Goal: Communication & Community: Answer question/provide support

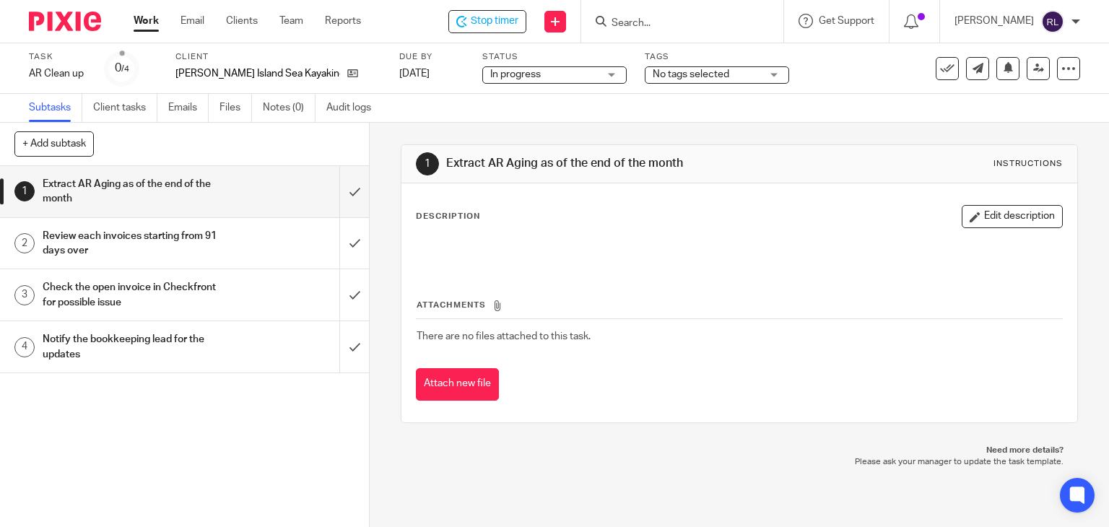
click at [172, 345] on h1 "Notify the bookkeeping lead for the updates" at bounding box center [137, 347] width 189 height 37
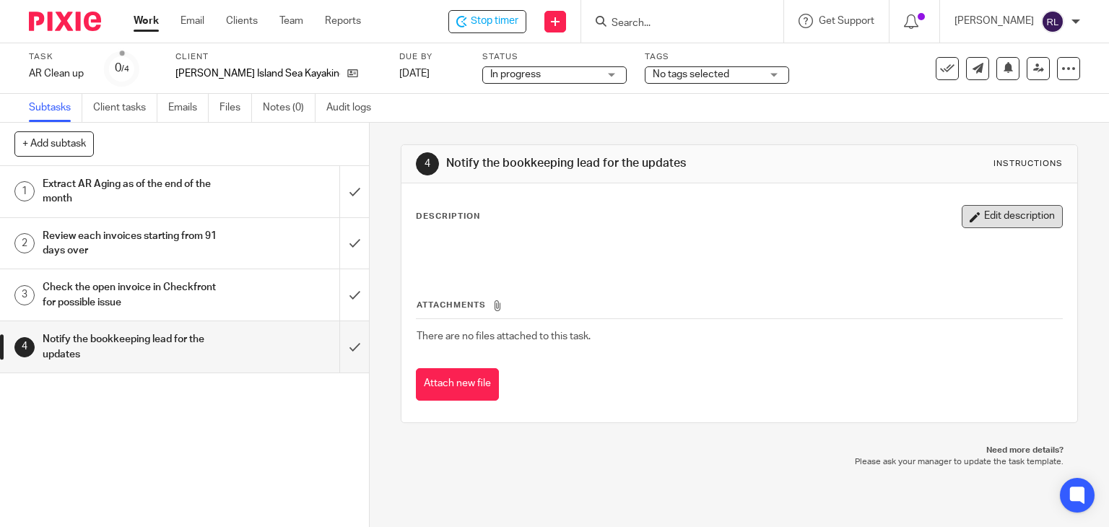
click at [962, 212] on button "Edit description" at bounding box center [1012, 216] width 101 height 23
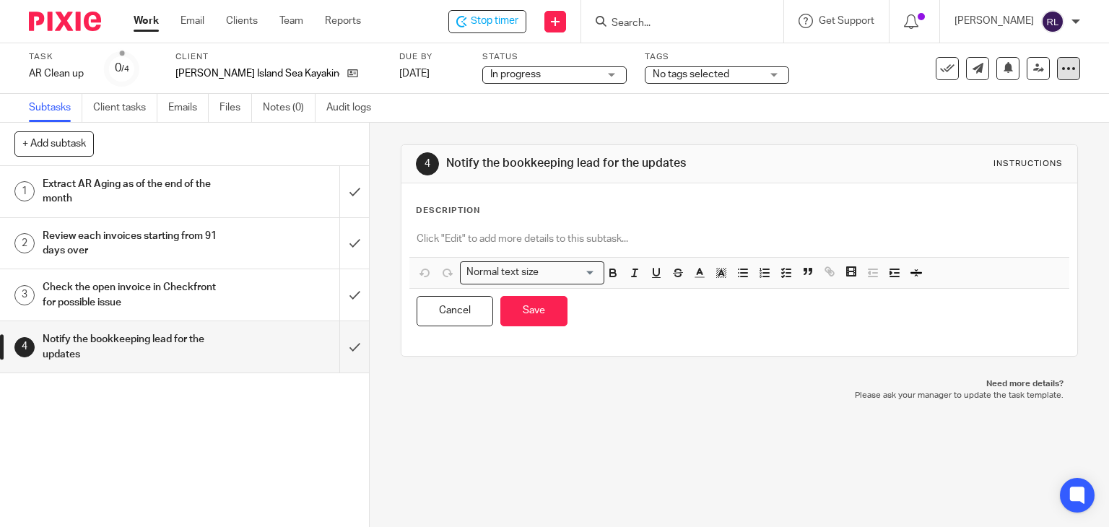
click at [1062, 69] on icon at bounding box center [1069, 68] width 14 height 14
click at [974, 126] on link "Advanced task editor" at bounding box center [1013, 126] width 95 height 10
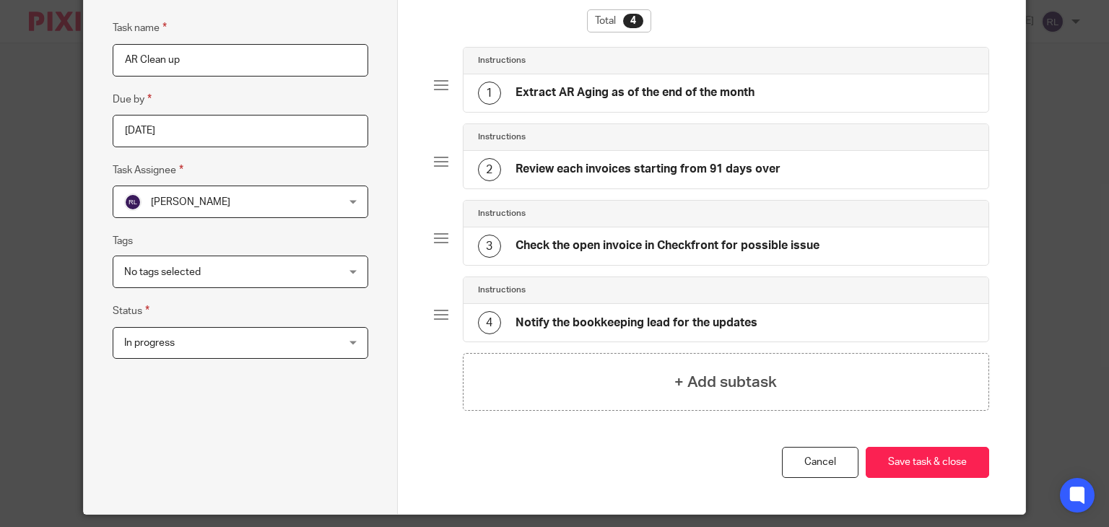
scroll to position [165, 0]
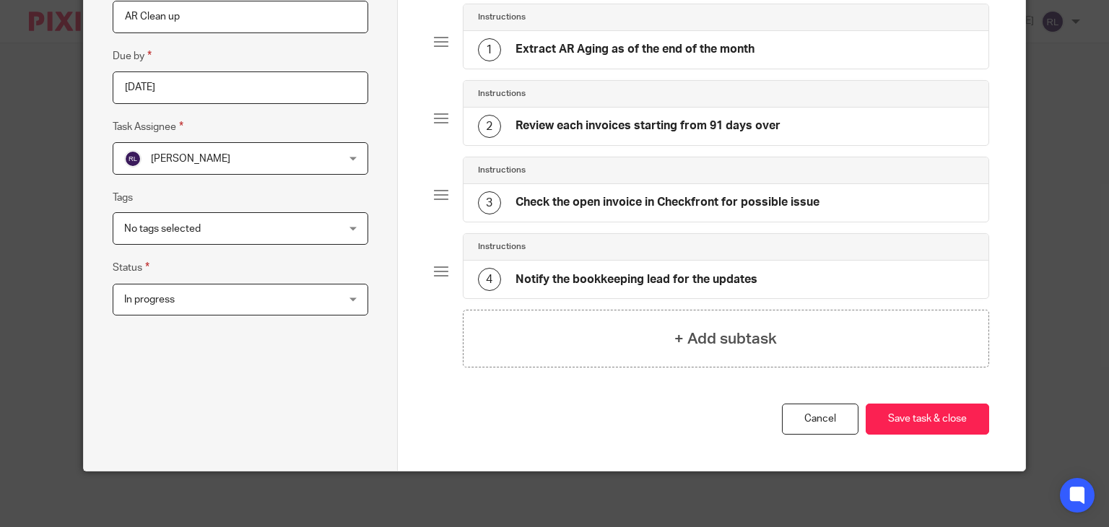
click at [561, 280] on h4 "Notify the bookkeeping lead for the updates" at bounding box center [637, 279] width 242 height 15
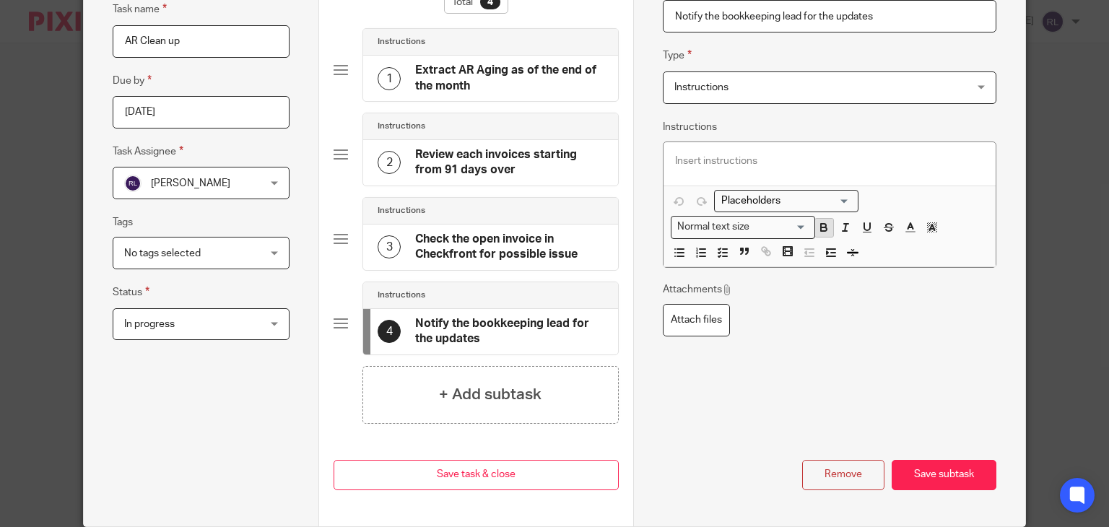
scroll to position [68, 0]
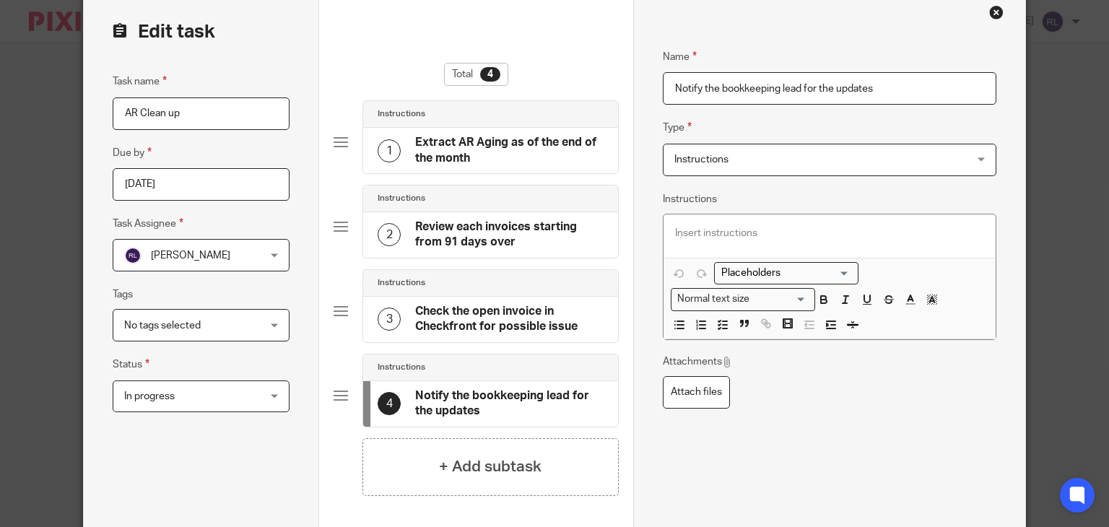
click at [764, 159] on span "Instructions" at bounding box center [803, 159] width 257 height 30
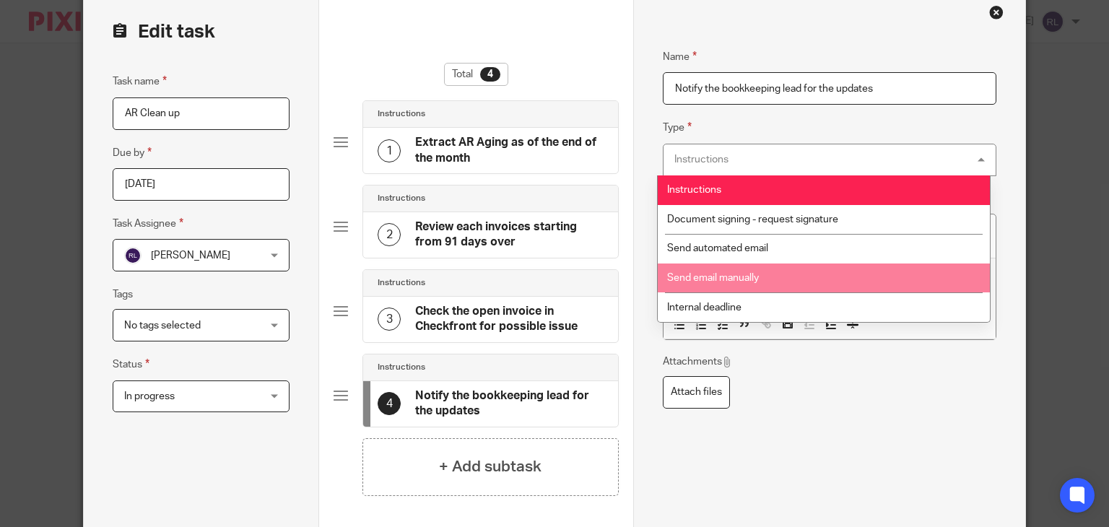
click at [745, 281] on span "Send email manually" at bounding box center [713, 278] width 92 height 10
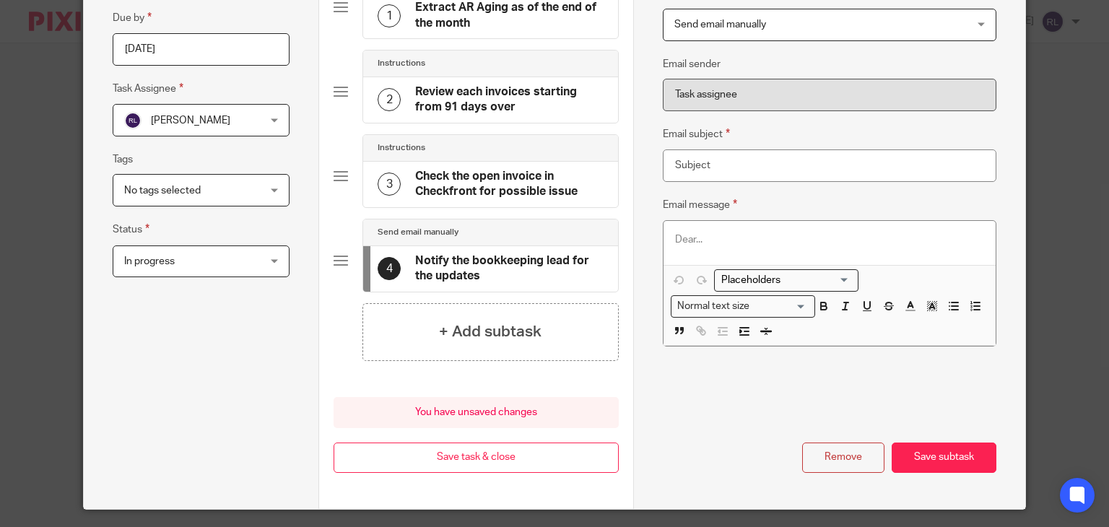
scroll to position [212, 0]
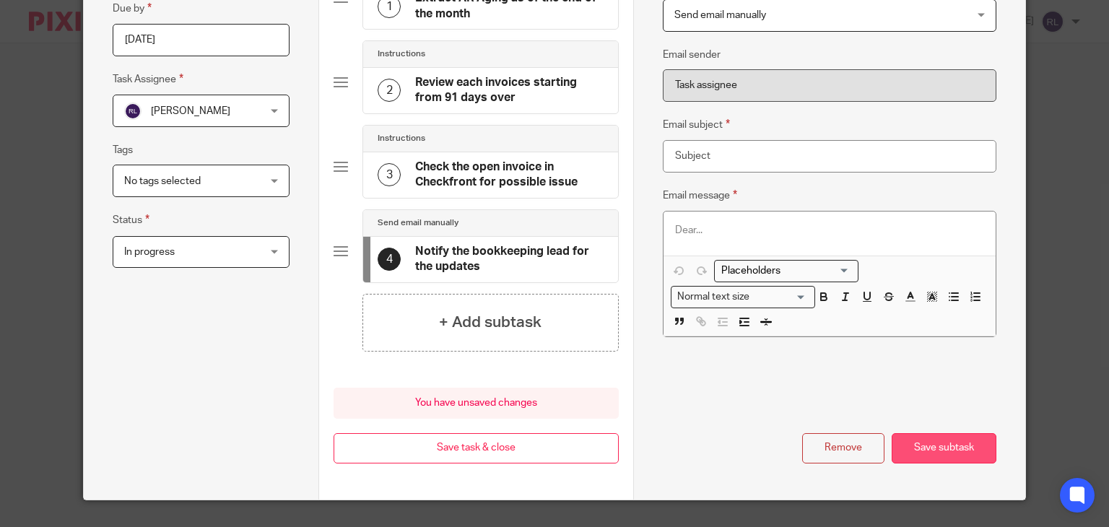
click at [948, 457] on button "Save subtask" at bounding box center [944, 448] width 105 height 31
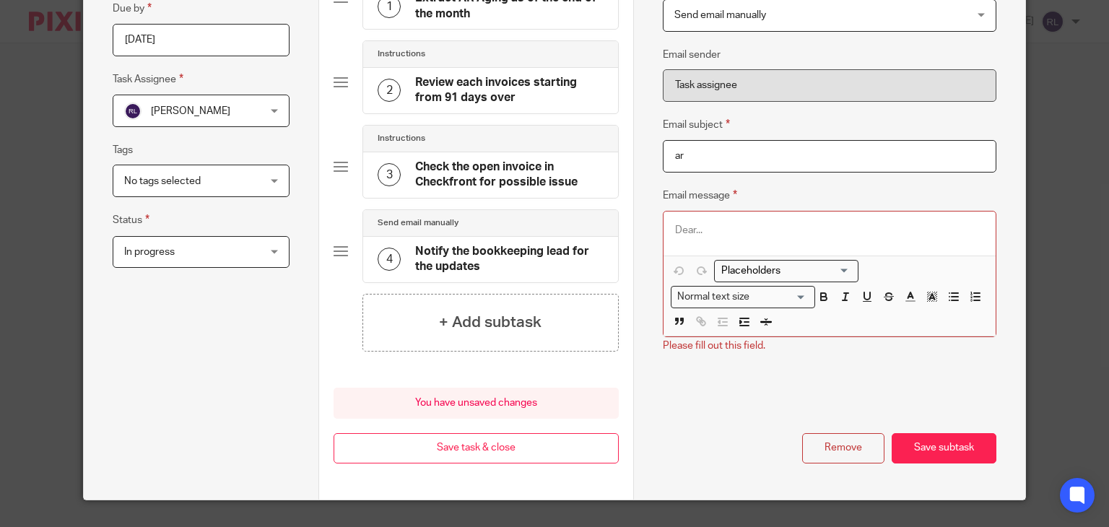
type input "a"
type input "AR Clean up - Month-End"
drag, startPoint x: 944, startPoint y: 456, endPoint x: 758, endPoint y: 238, distance: 286.9
click at [766, 239] on div "Name Notify the bookkeeping lead for the updates Type Send email manually Send …" at bounding box center [830, 172] width 334 height 581
click at [758, 238] on div at bounding box center [830, 233] width 332 height 43
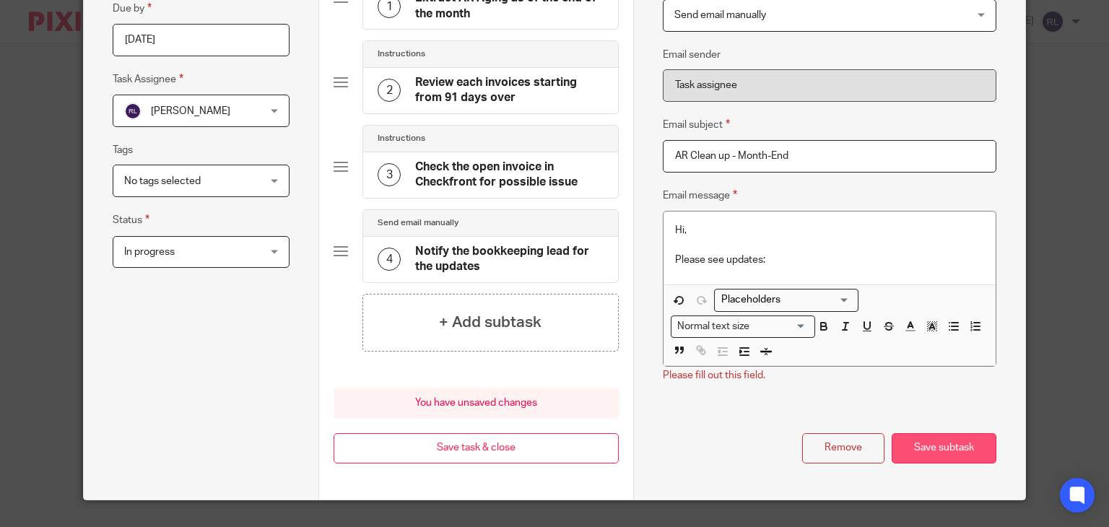
click at [916, 448] on button "Save subtask" at bounding box center [944, 448] width 105 height 31
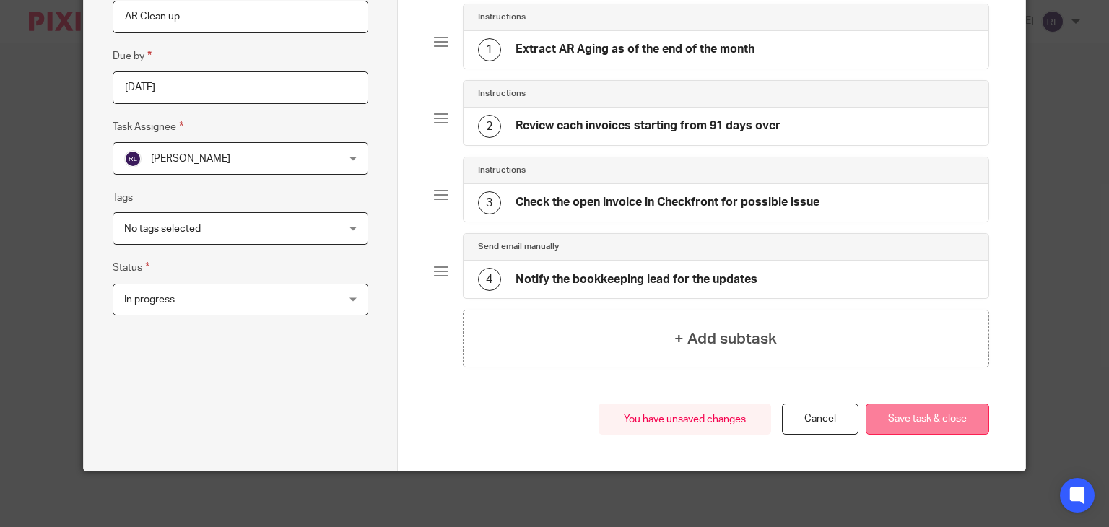
click at [895, 415] on button "Save task & close" at bounding box center [928, 419] width 124 height 31
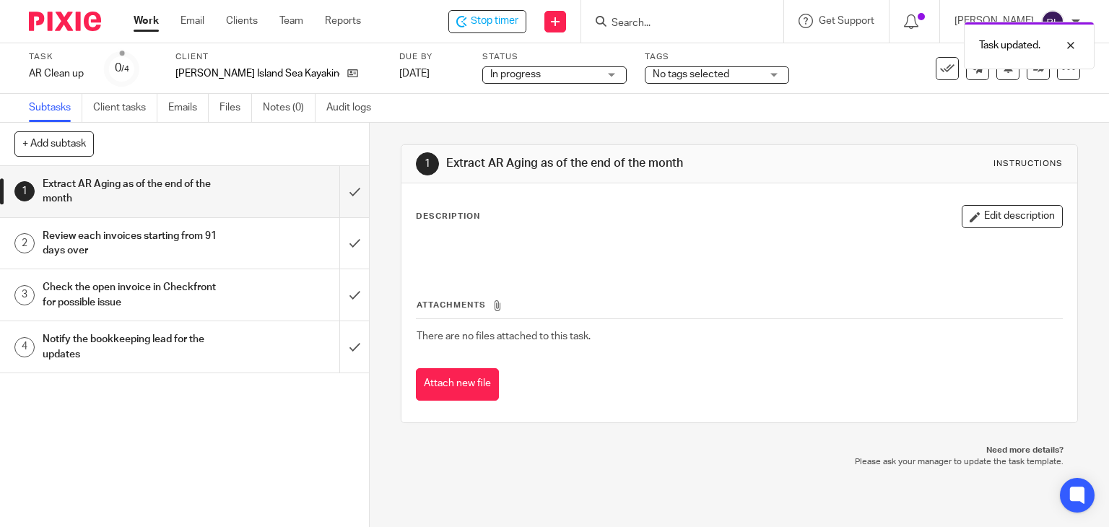
click at [153, 343] on h1 "Notify the bookkeeping lead for the updates" at bounding box center [137, 347] width 189 height 37
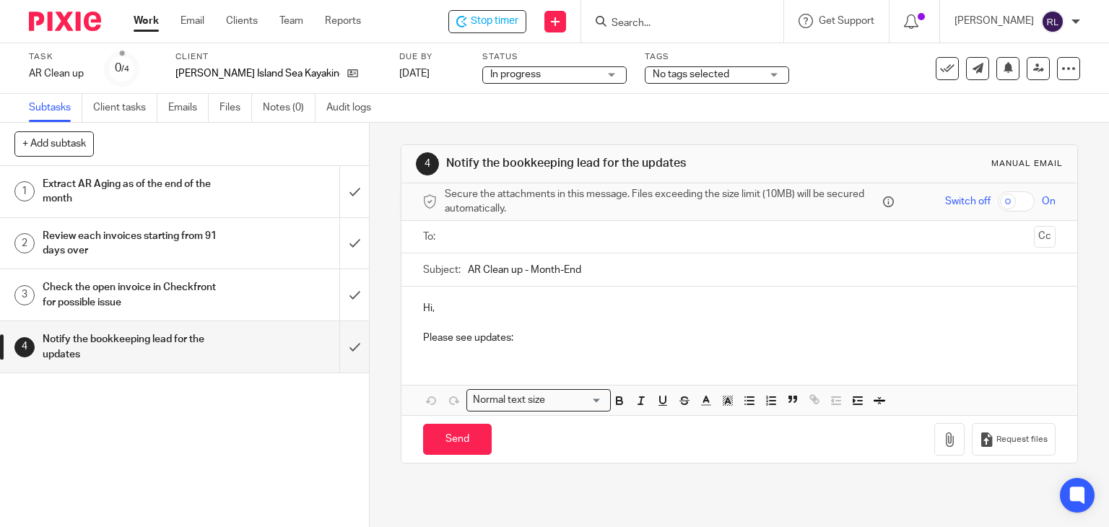
click at [529, 345] on div "Hi, Please see updates:" at bounding box center [740, 321] width 677 height 69
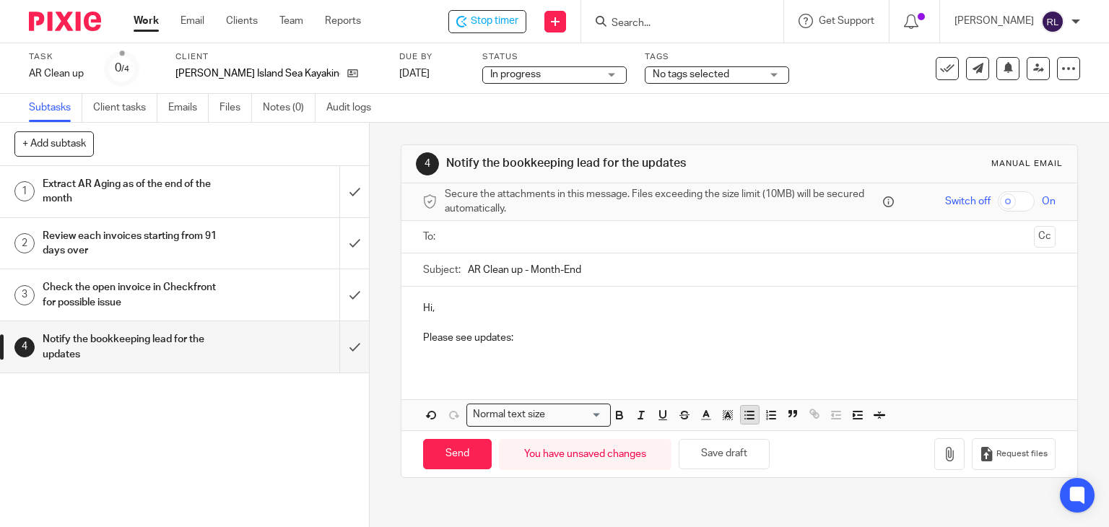
click at [743, 411] on icon "button" at bounding box center [749, 415] width 13 height 13
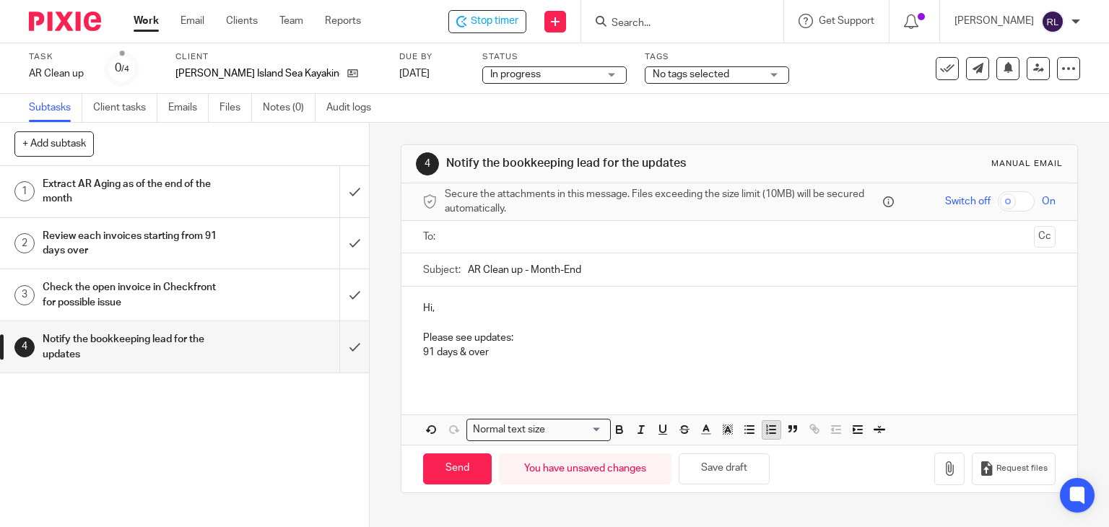
click at [765, 431] on icon "button" at bounding box center [771, 429] width 13 height 13
click at [513, 358] on p "91 days & over" at bounding box center [739, 352] width 633 height 14
click at [506, 368] on p at bounding box center [754, 367] width 605 height 14
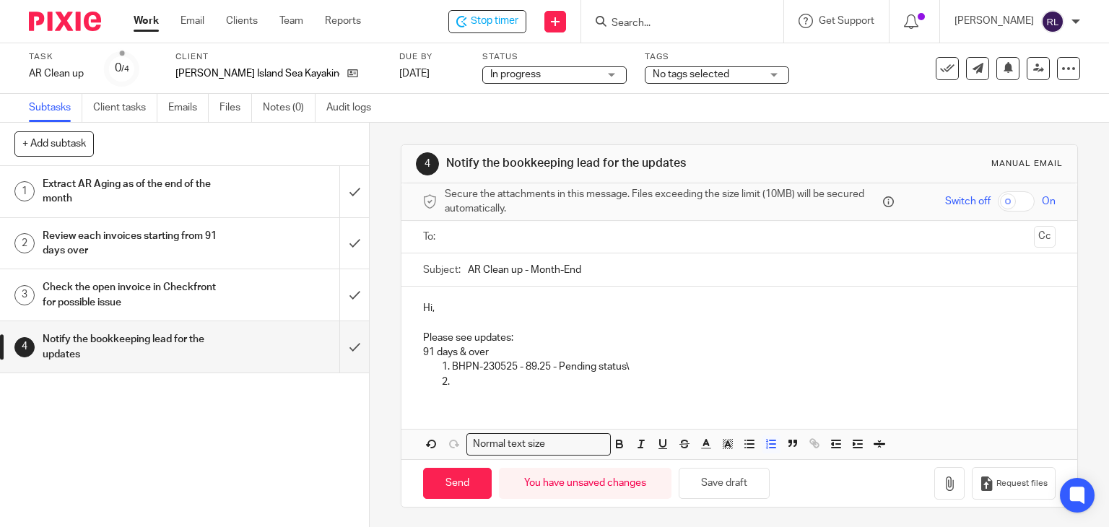
click at [452, 361] on li "BHPN-230525 - 89.25 - Pending status\" at bounding box center [754, 367] width 605 height 14
click at [452, 368] on li "BHPN-230525 - 89.25 - Pending status\" at bounding box center [754, 367] width 605 height 14
click at [743, 446] on icon "button" at bounding box center [749, 444] width 13 height 13
click at [457, 376] on p at bounding box center [754, 382] width 605 height 14
click at [709, 486] on button "Save draft" at bounding box center [724, 483] width 91 height 31
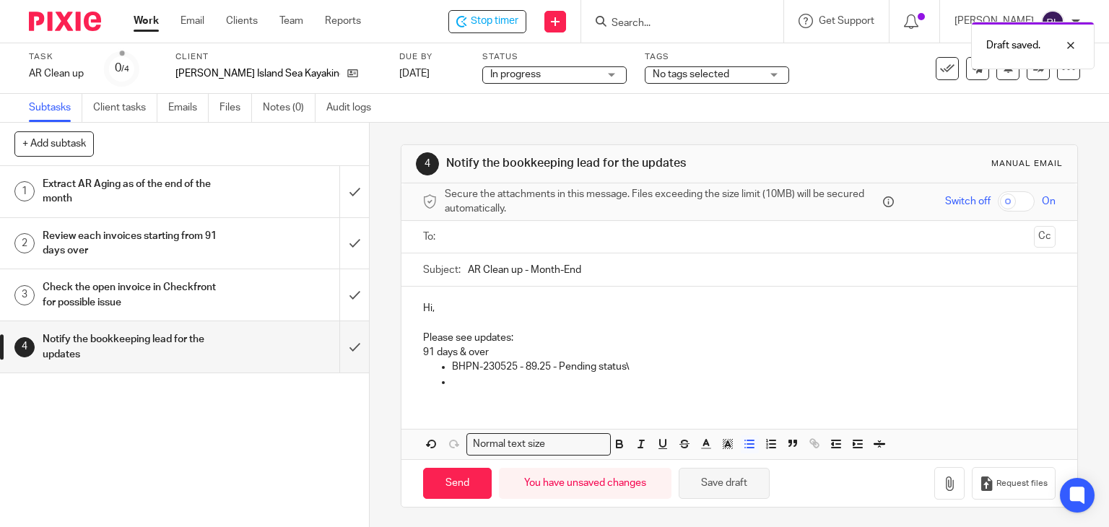
click at [717, 482] on button "Save draft" at bounding box center [724, 483] width 91 height 31
click at [477, 378] on p at bounding box center [754, 382] width 605 height 14
click at [521, 375] on p "DTJX-190625" at bounding box center [754, 382] width 605 height 14
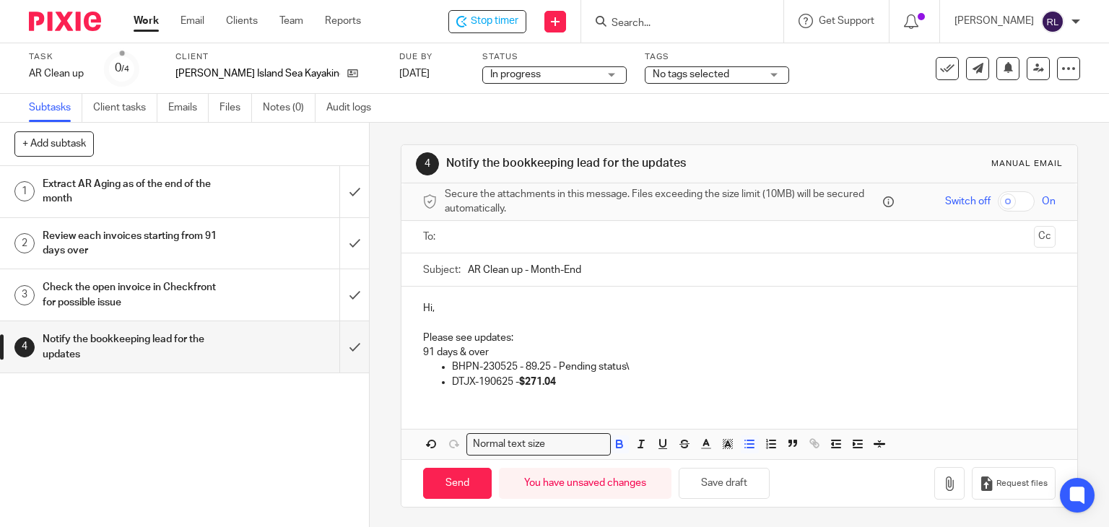
click at [521, 365] on p "BHPN-230525 - 89.25 - Pending status\" at bounding box center [754, 367] width 605 height 14
drag, startPoint x: 518, startPoint y: 376, endPoint x: 563, endPoint y: 382, distance: 46.0
click at [563, 382] on p "DTJX-190625 - $271.04" at bounding box center [754, 382] width 605 height 14
click at [578, 385] on p "DTJX-190625 - $271.04" at bounding box center [754, 382] width 605 height 14
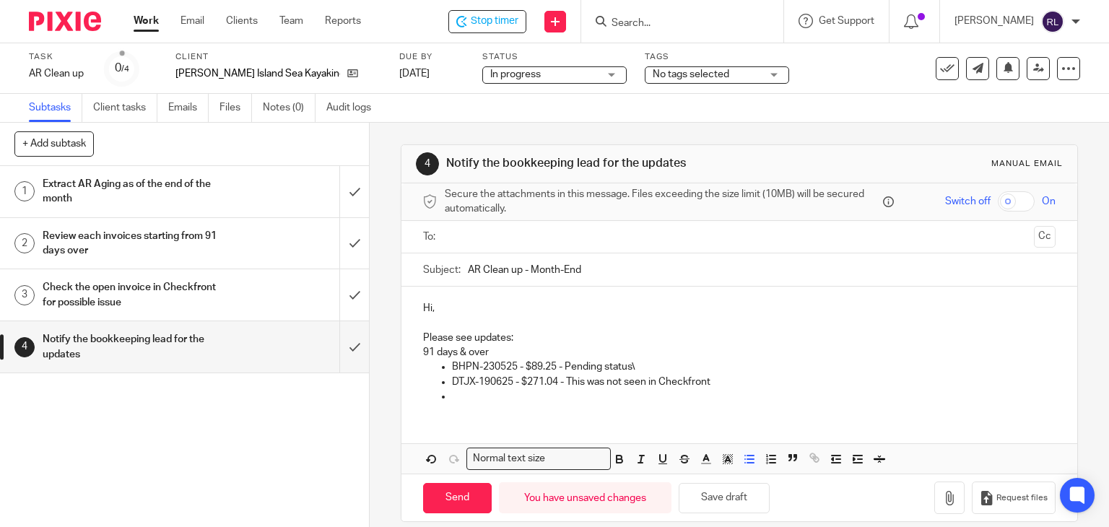
click at [566, 386] on p "DTJX-190625 - $271.04 - This was not seen in Checkfront" at bounding box center [754, 382] width 605 height 14
click at [812, 389] on p at bounding box center [754, 396] width 605 height 14
click at [789, 384] on p "DTJX-190625 - $271.04 - Likely deleted? This was not seen in Checkfront" at bounding box center [754, 382] width 605 height 14
click at [723, 489] on button "Save draft" at bounding box center [724, 498] width 91 height 31
click at [482, 399] on p at bounding box center [754, 396] width 605 height 14
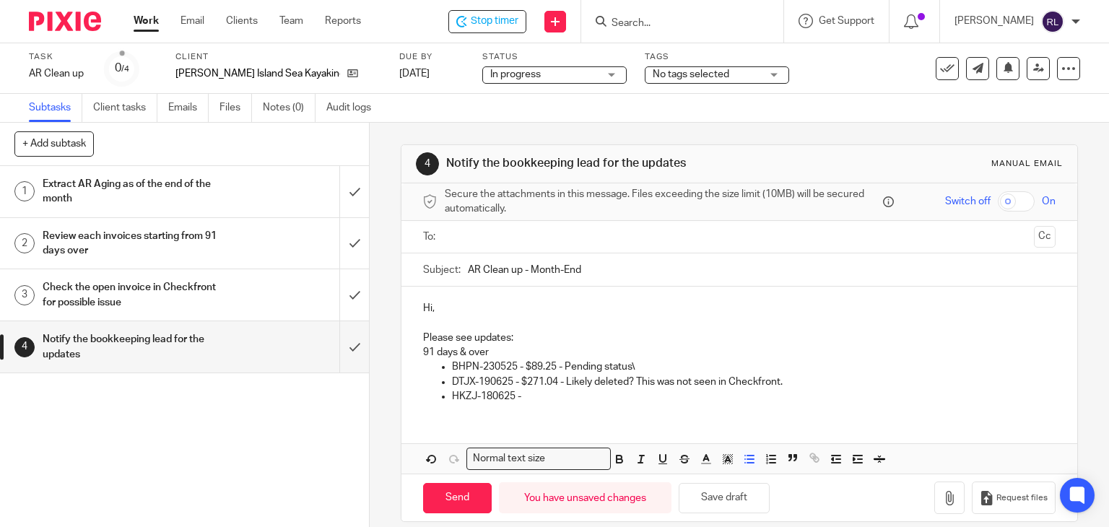
drag, startPoint x: 558, startPoint y: 407, endPoint x: 548, endPoint y: 397, distance: 13.8
click at [558, 407] on div "Hi, Please see updates: 91 days & over BHPN-230525 - $89.25 - Pending status\ D…" at bounding box center [740, 351] width 677 height 128
drag, startPoint x: 568, startPoint y: 396, endPoint x: 521, endPoint y: 402, distance: 48.0
click at [521, 402] on p "HKZJ-180625 - $450.24" at bounding box center [754, 396] width 605 height 14
click at [578, 399] on p "HKZJ-180625 - $450.24" at bounding box center [754, 396] width 605 height 14
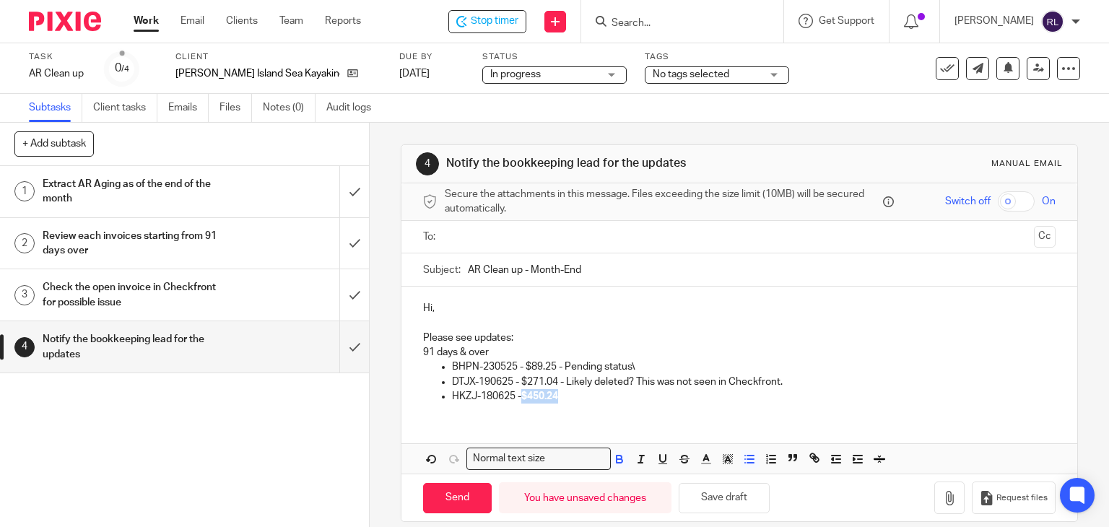
drag, startPoint x: 578, startPoint y: 399, endPoint x: 520, endPoint y: 399, distance: 57.8
click at [520, 399] on p "HKZJ-180625 - $450.24" at bounding box center [754, 396] width 605 height 14
click at [582, 393] on p "HKZJ-180625 - $450.24" at bounding box center [754, 396] width 605 height 14
drag, startPoint x: 521, startPoint y: 394, endPoint x: 562, endPoint y: 399, distance: 41.6
click at [562, 399] on p "HKZJ-180625 - $450.24" at bounding box center [754, 396] width 605 height 14
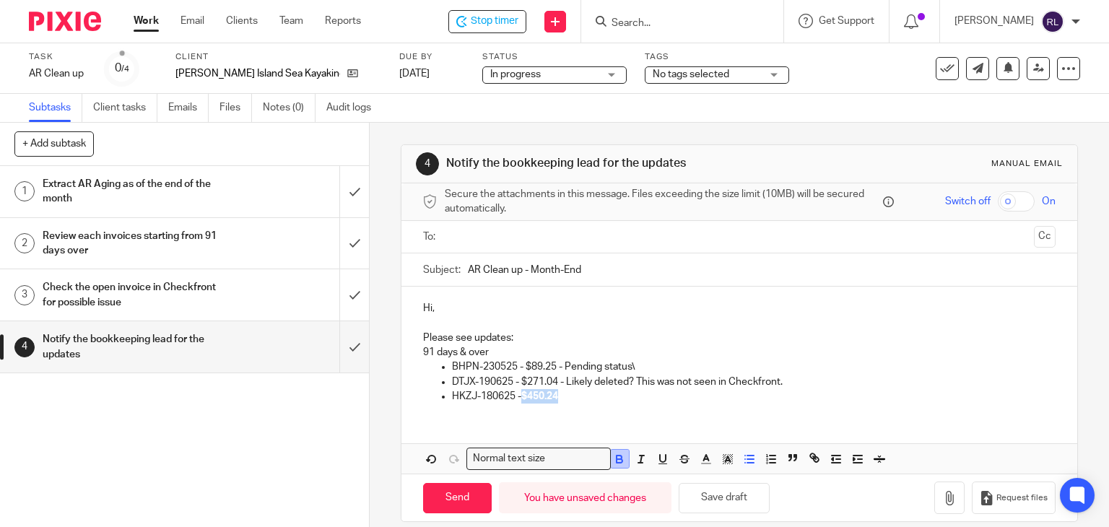
click at [618, 454] on icon "button" at bounding box center [619, 459] width 13 height 13
click at [618, 409] on div "Hi, Please see updates: 91 days & over BHPN-230525 - $89.25 - Pending status\ D…" at bounding box center [740, 351] width 677 height 128
drag, startPoint x: 559, startPoint y: 381, endPoint x: 787, endPoint y: 383, distance: 228.2
click at [787, 383] on p "DTJX-190625 - $271.04 - Likely deleted? This was not seen in Checkfront." at bounding box center [754, 382] width 605 height 14
copy p "- Likely deleted? This was not seen in Checkfront."
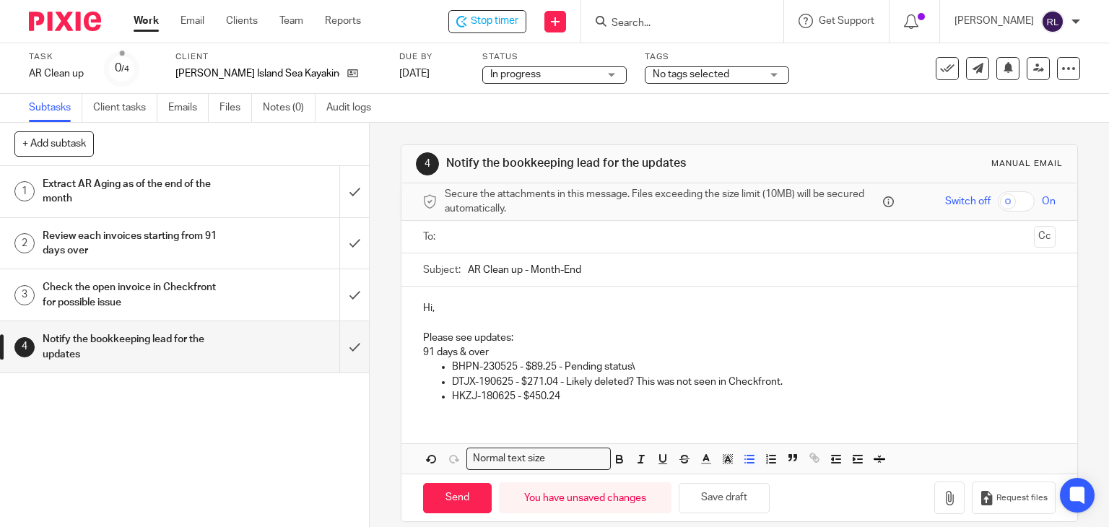
click at [599, 394] on p "HKZJ-180625 - $450.24" at bounding box center [754, 396] width 605 height 14
click at [560, 397] on p "HKZJ-180625 - $450.24- Likely deleted? This was not seen in Checkfront." at bounding box center [754, 396] width 605 height 14
click at [744, 503] on button "Save draft" at bounding box center [724, 498] width 91 height 31
drag, startPoint x: 448, startPoint y: 376, endPoint x: 510, endPoint y: 381, distance: 62.4
click at [510, 381] on p "DTJX-190625 - $271.04 - Likely deleted? This was not seen in Checkfront." at bounding box center [754, 382] width 605 height 14
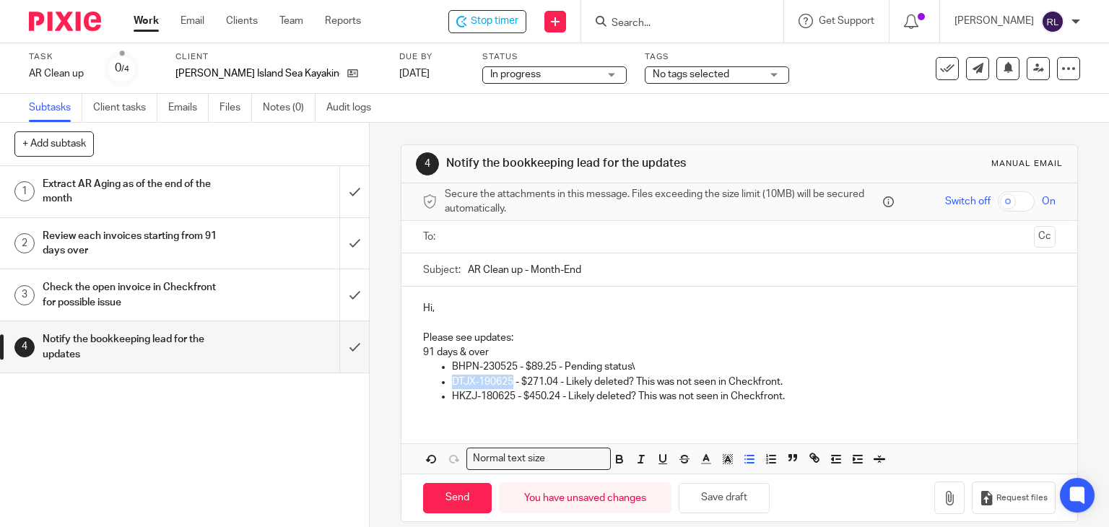
copy p "DTJX-190625"
click at [783, 382] on p "DTJX-190625 - $271.04 - Likely deleted? This was not seen in Checkfront." at bounding box center [754, 382] width 605 height 14
click at [835, 390] on p "HKZJ-180625 - $450.24 - Likely deleted? This was not seen in Checkfront." at bounding box center [754, 396] width 605 height 14
drag, startPoint x: 448, startPoint y: 381, endPoint x: 509, endPoint y: 384, distance: 61.5
click at [509, 384] on p "DTJX-190625 - $271.04 - Likely deleted? This was not seen in Checkfront." at bounding box center [754, 382] width 605 height 14
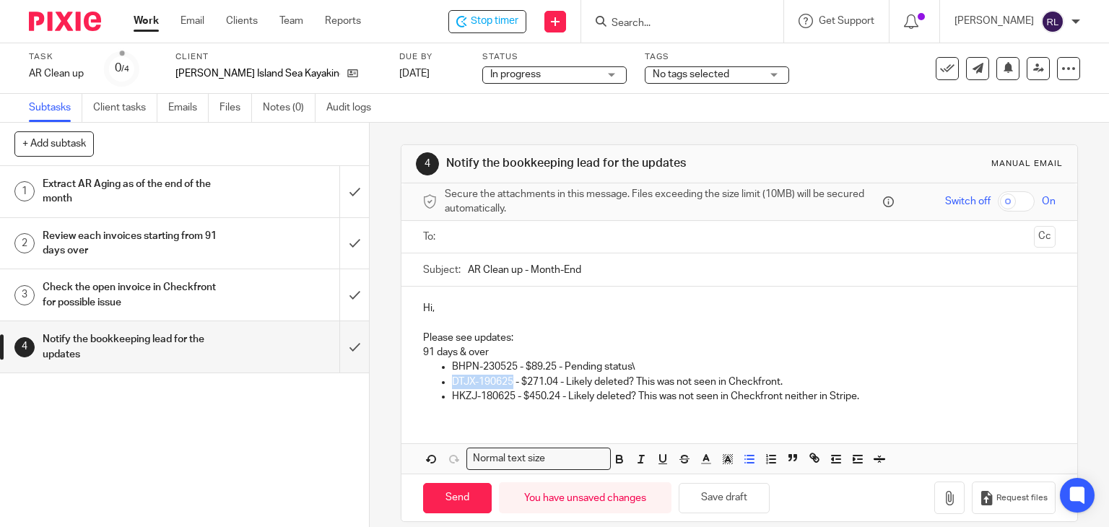
copy p "DTJX-190625"
drag, startPoint x: 786, startPoint y: 395, endPoint x: 877, endPoint y: 404, distance: 91.5
click at [877, 404] on div "Hi, Please see updates: 91 days & over BHPN-230525 - $89.25 - Pending status\ D…" at bounding box center [740, 351] width 677 height 128
copy p "neither in Stripe."
click at [783, 385] on p "DTJX-190625 - $271.04 - Likely deleted? This was not seen in Checkfront." at bounding box center [754, 382] width 605 height 14
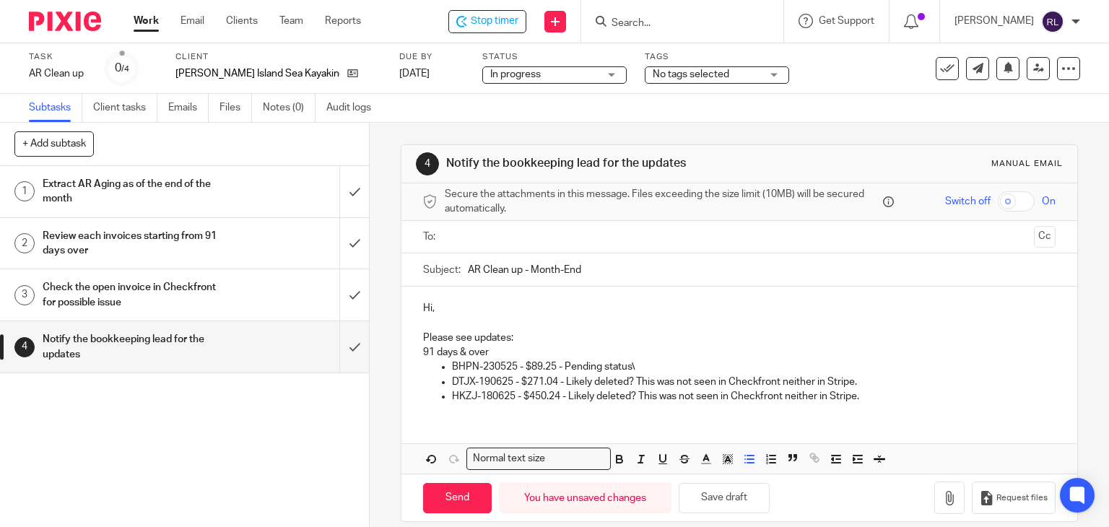
click at [877, 376] on p "DTJX-190625 - $271.04 - Likely deleted? This was not seen in Checkfront neither…" at bounding box center [754, 382] width 605 height 14
click at [875, 394] on p "HKZJ-180625 - $450.24 - Likely deleted? This was not seen in Checkfront neither…" at bounding box center [754, 396] width 605 height 14
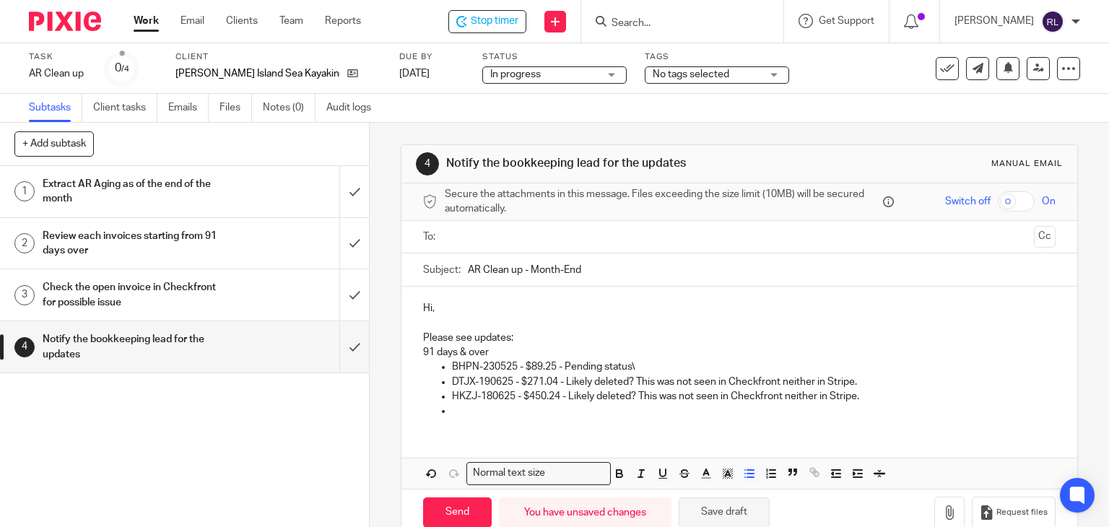
click at [721, 507] on button "Save draft" at bounding box center [724, 513] width 91 height 31
click at [712, 514] on button "Save draft" at bounding box center [724, 513] width 91 height 31
click at [713, 511] on button "Save draft" at bounding box center [724, 513] width 91 height 31
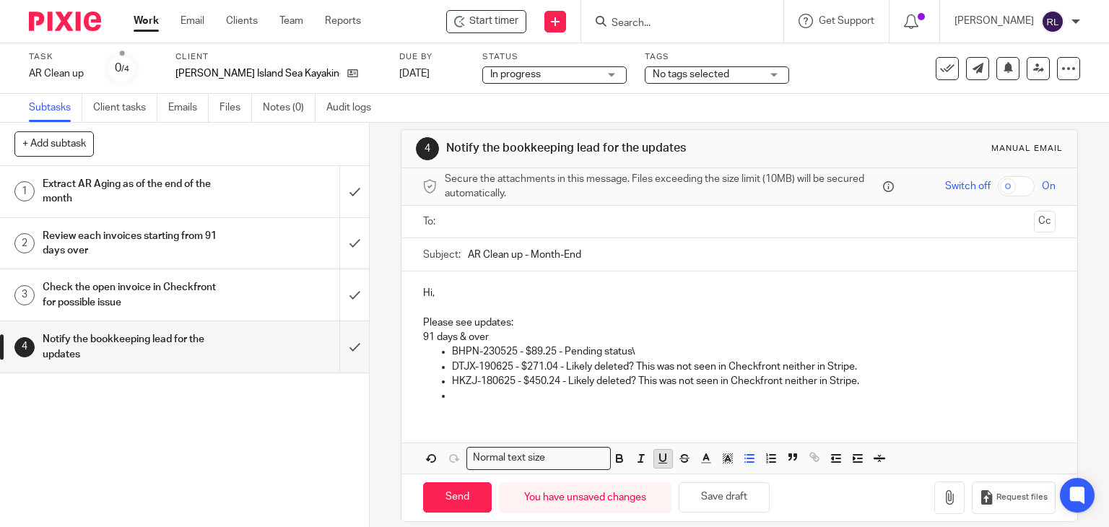
scroll to position [29, 0]
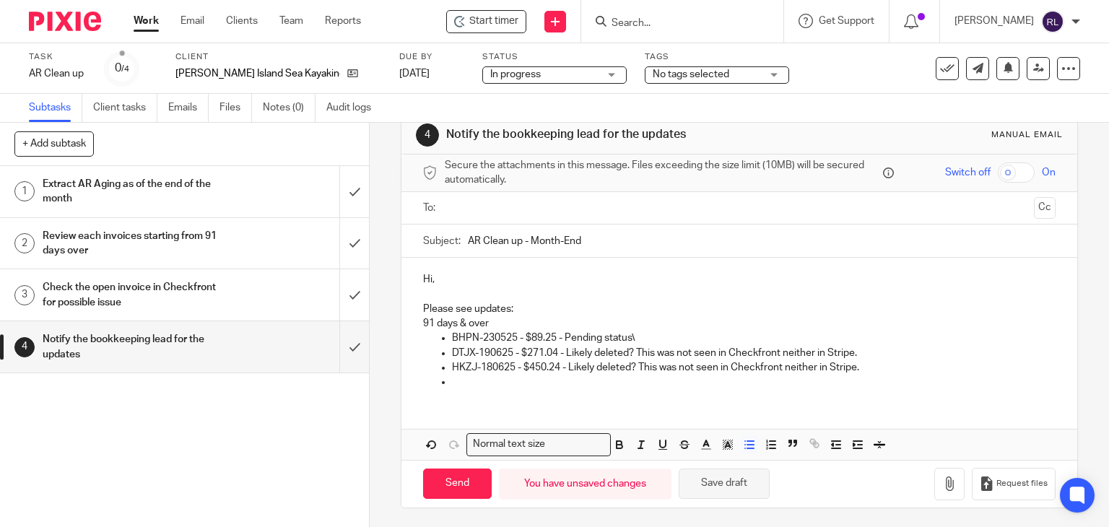
click at [710, 488] on button "Save draft" at bounding box center [724, 484] width 91 height 31
click at [714, 481] on button "Save draft" at bounding box center [724, 484] width 91 height 31
